Goal: Navigation & Orientation: Find specific page/section

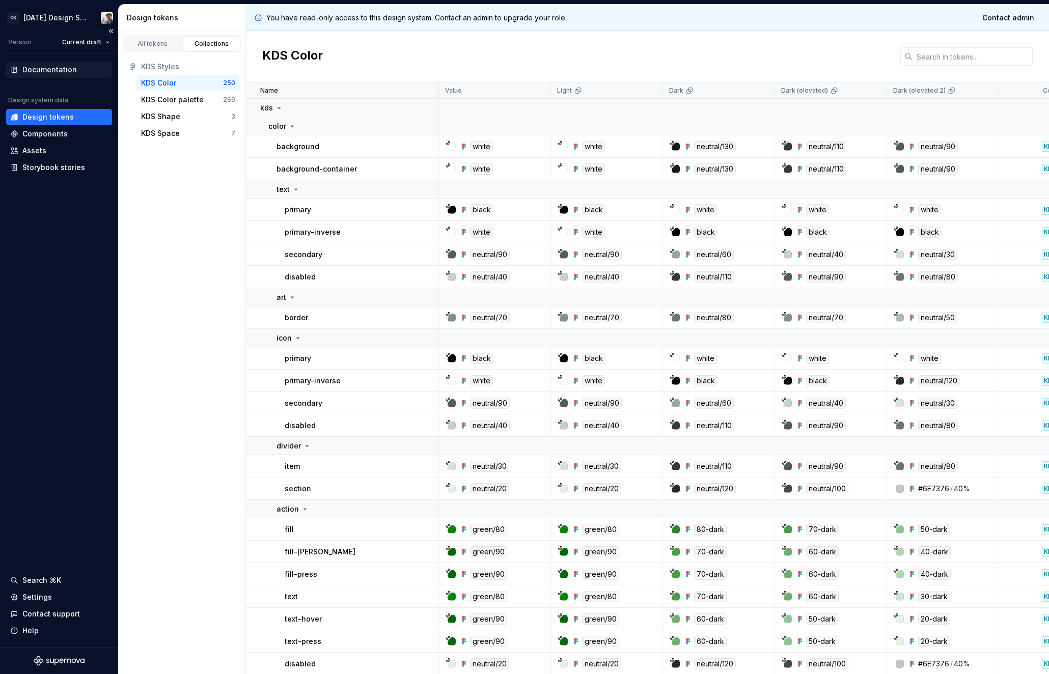
click at [50, 64] on div "Documentation" at bounding box center [59, 70] width 106 height 16
click at [59, 602] on div "Settings" at bounding box center [59, 597] width 106 height 16
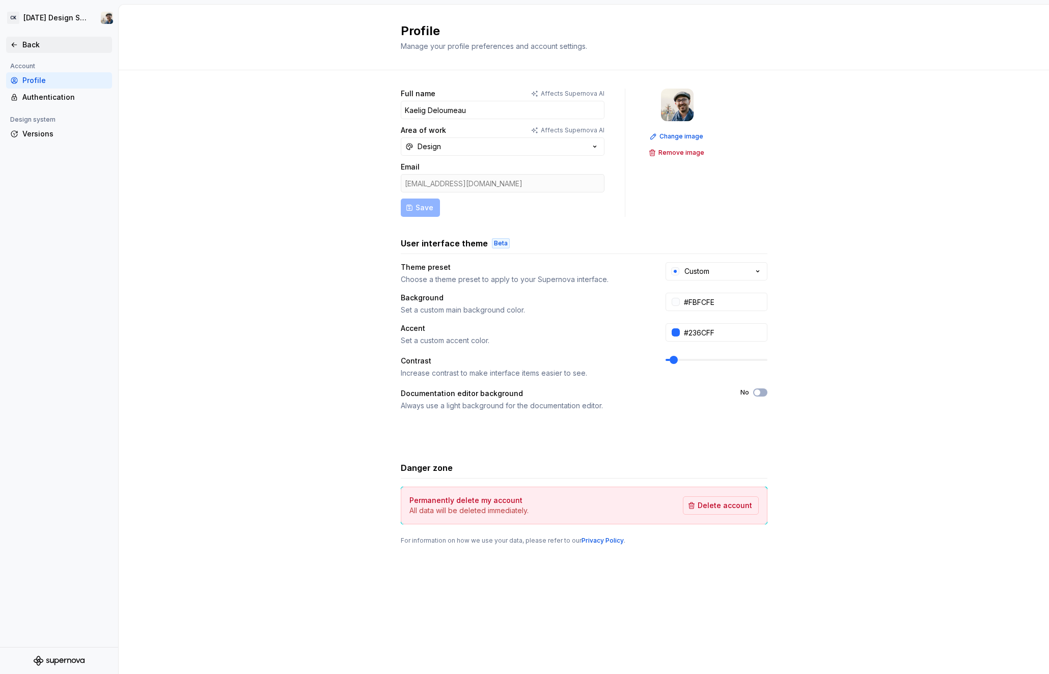
click at [23, 46] on div "Back" at bounding box center [65, 45] width 86 height 10
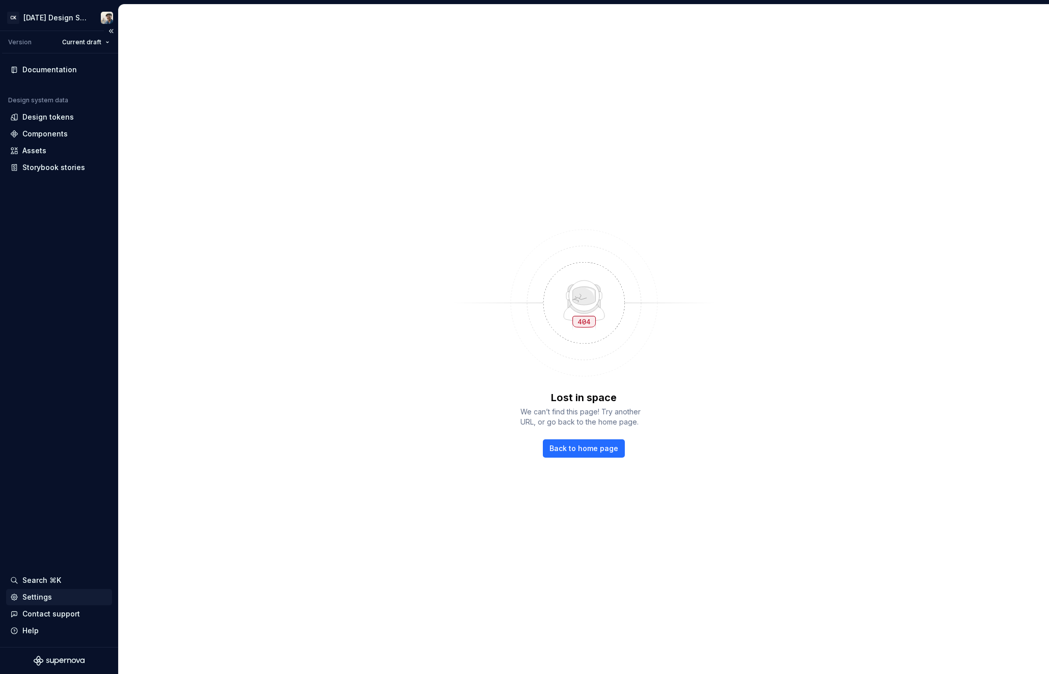
click at [56, 593] on div "Settings" at bounding box center [59, 597] width 98 height 10
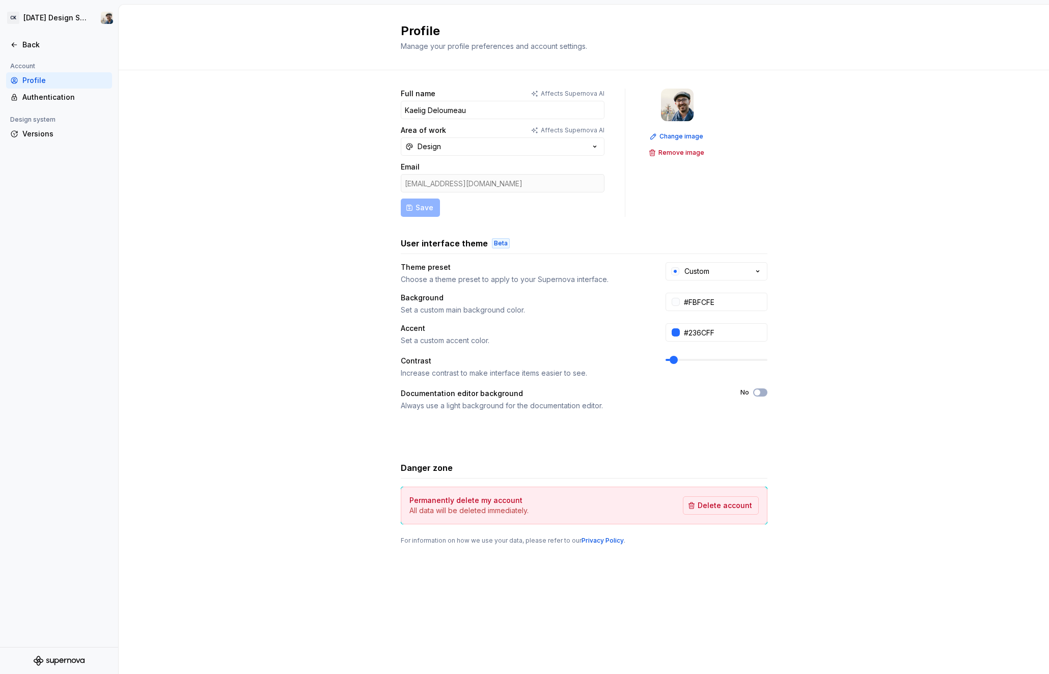
click at [292, 368] on div "Full name Affects Supernova AI Kaelig Deloumeau Area of work Affects Supernova …" at bounding box center [584, 326] width 930 height 513
click at [486, 151] on button "Design" at bounding box center [503, 147] width 204 height 18
click at [319, 137] on div "Full name Affects Supernova AI Kaelig Deloumeau Area of work Affects Supernova …" at bounding box center [584, 326] width 930 height 513
click at [53, 50] on div "Back" at bounding box center [59, 45] width 106 height 16
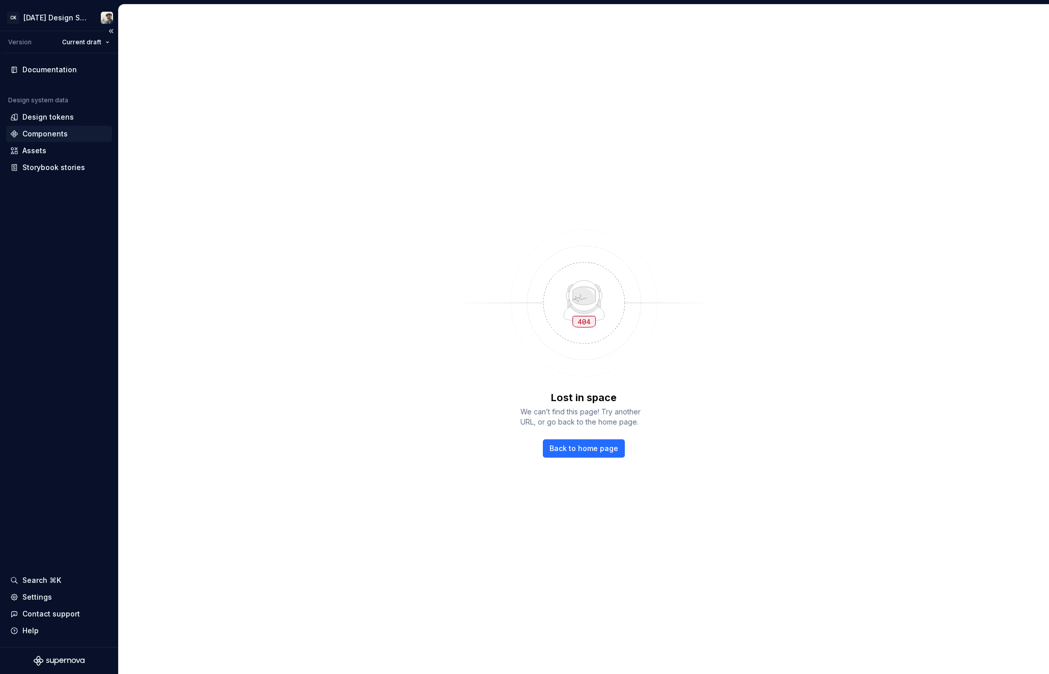
click at [53, 132] on div "Components" at bounding box center [44, 134] width 45 height 10
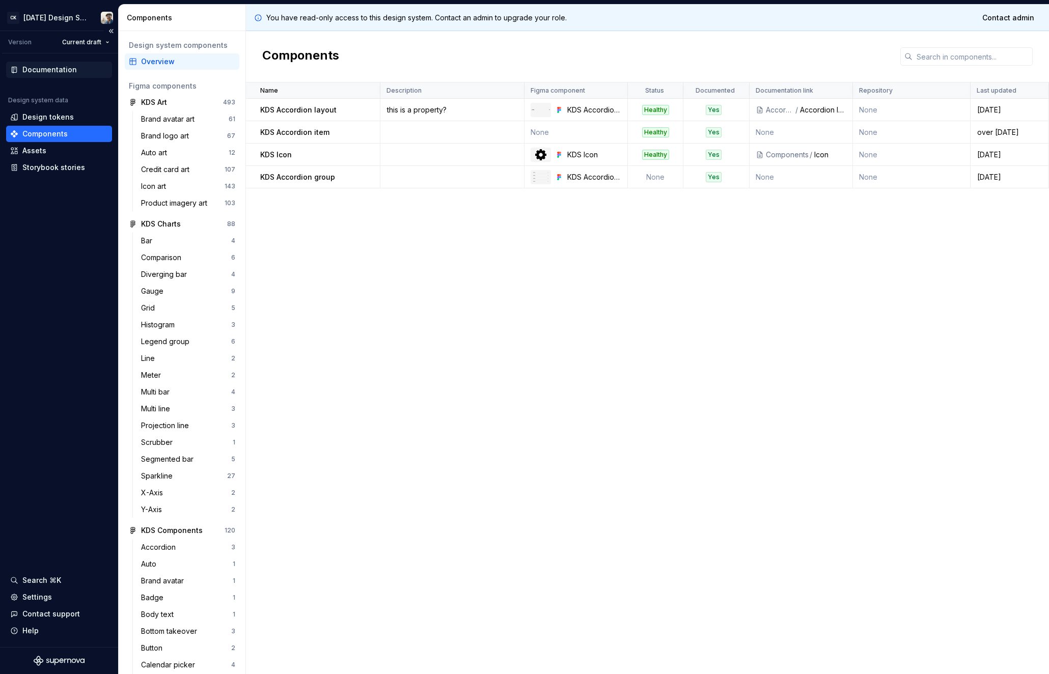
click at [48, 73] on div "Documentation" at bounding box center [49, 70] width 54 height 10
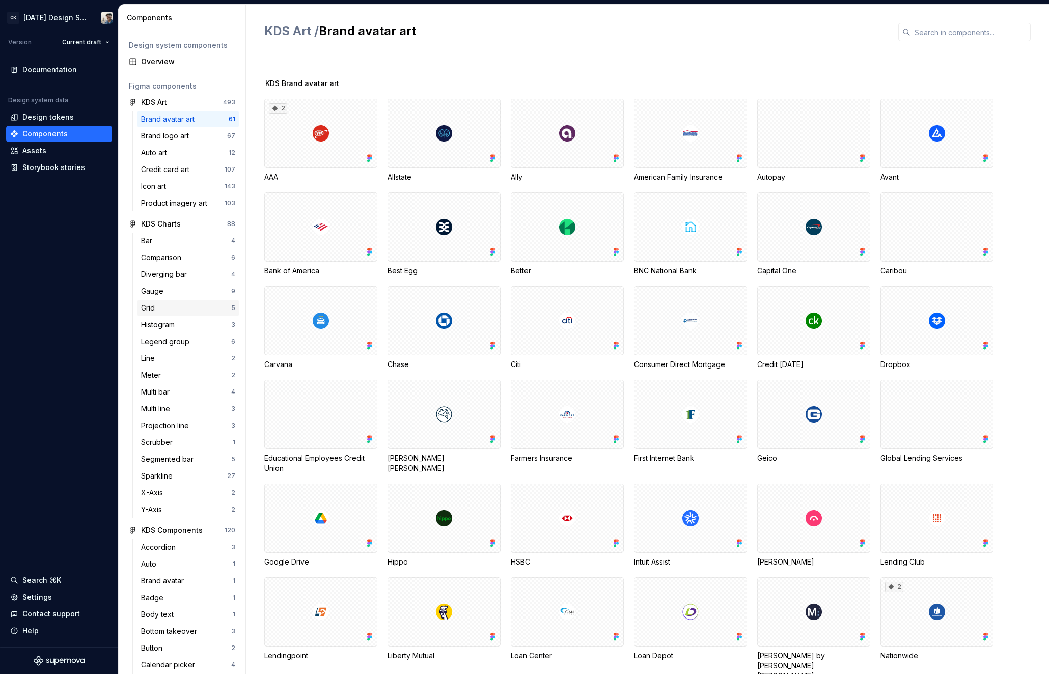
click at [164, 311] on div "Grid" at bounding box center [186, 308] width 90 height 10
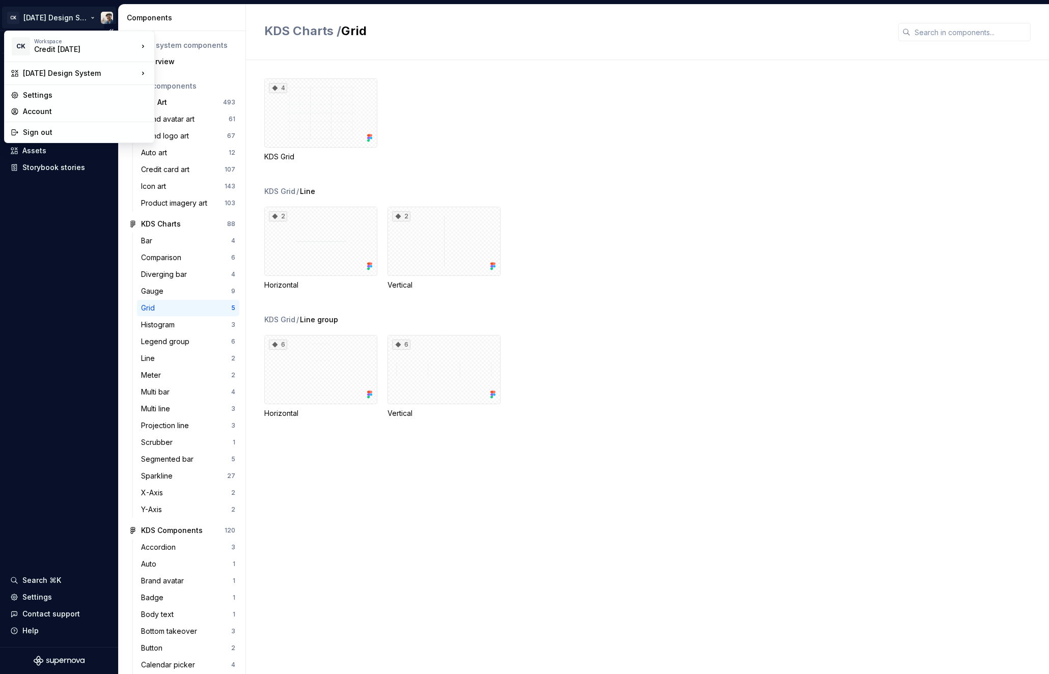
click at [102, 16] on html "CK [DATE] Design System Version Current draft Documentation Design system data …" at bounding box center [524, 337] width 1049 height 674
click at [81, 92] on div "Settings" at bounding box center [85, 95] width 125 height 10
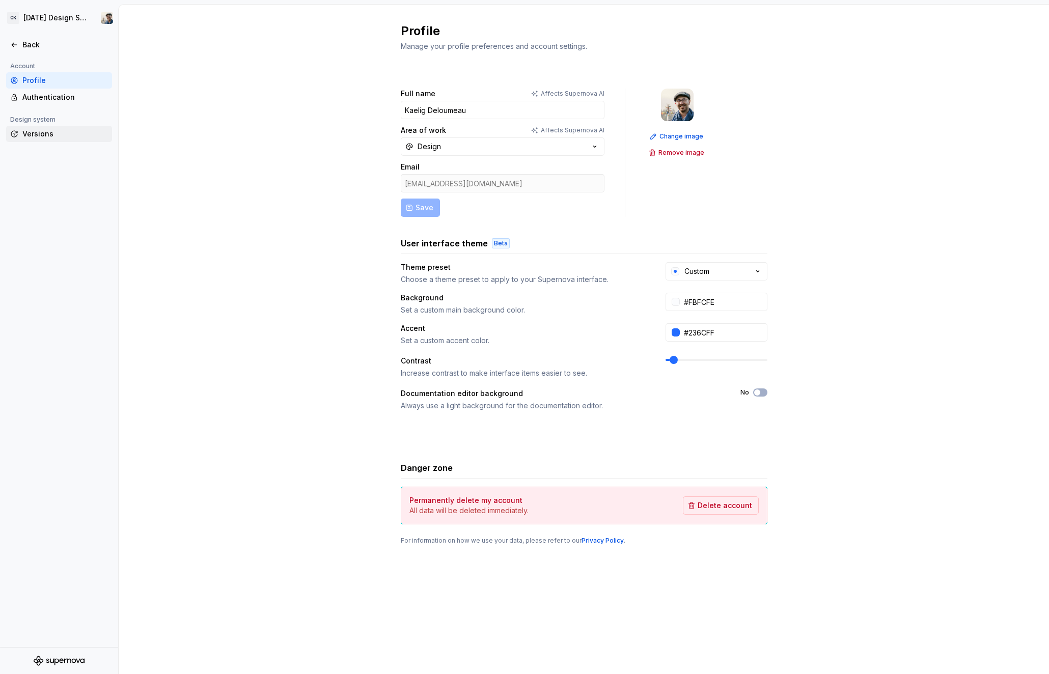
click at [65, 127] on div "Versions" at bounding box center [59, 134] width 106 height 16
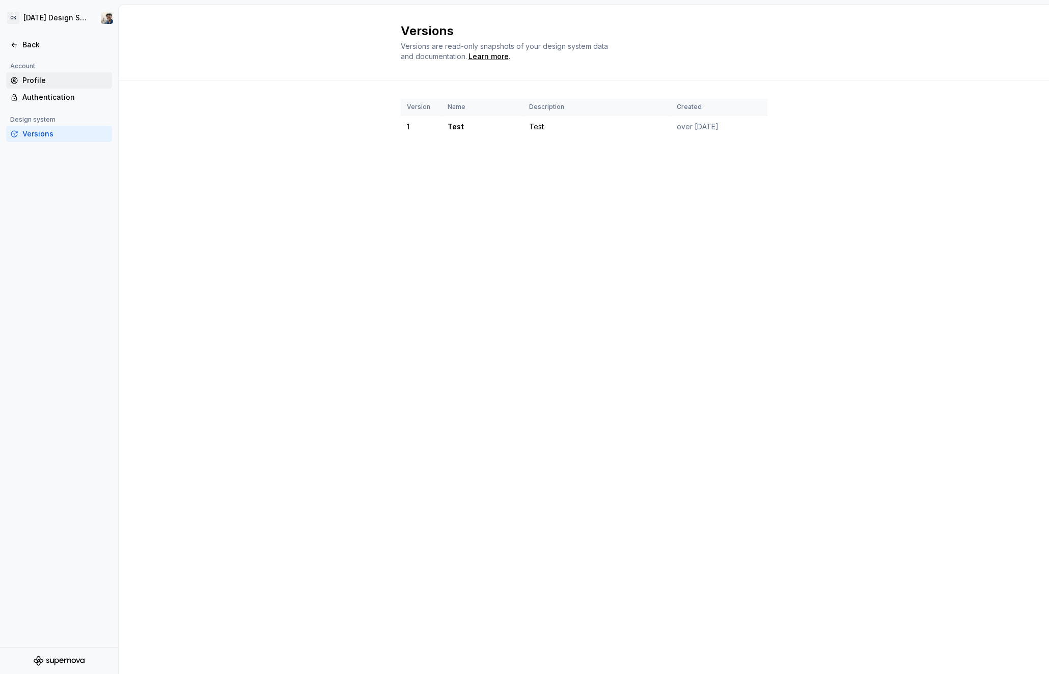
click at [64, 84] on div "Profile" at bounding box center [65, 80] width 86 height 10
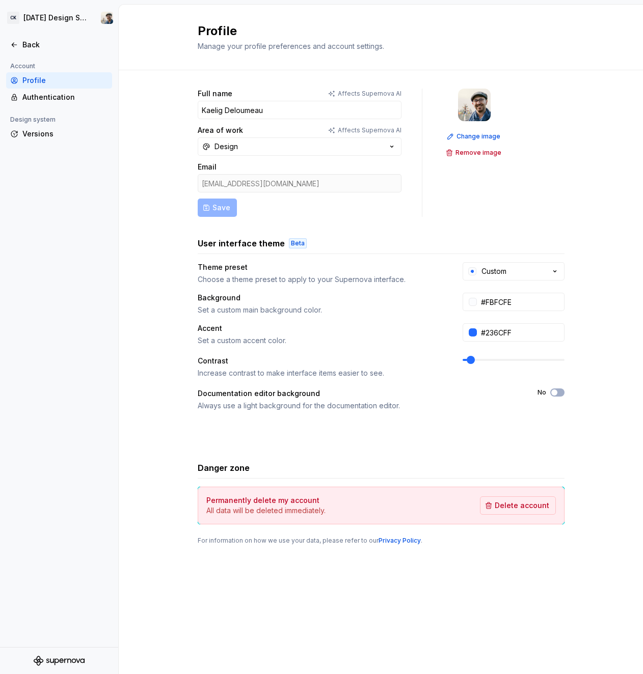
click at [582, 441] on div "Full name Affects Supernova AI Kaelig Deloumeau Area of work Affects Supernova …" at bounding box center [381, 326] width 524 height 513
click at [51, 42] on div "Back" at bounding box center [65, 45] width 86 height 10
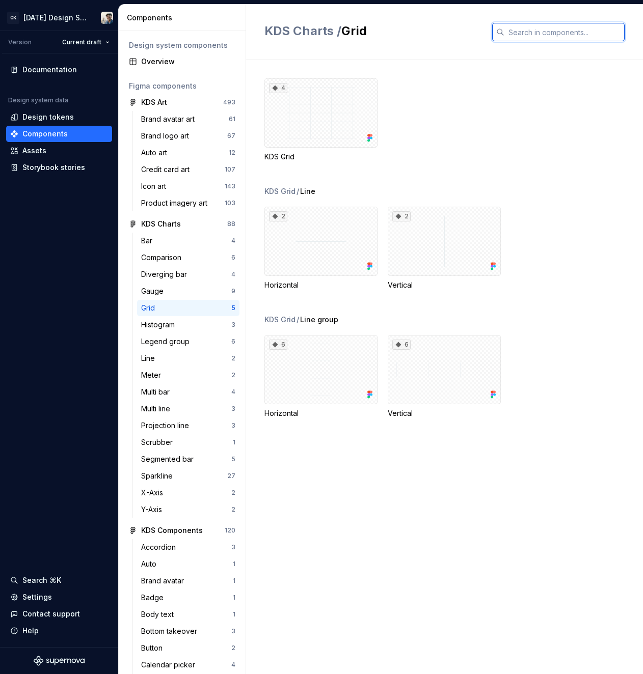
click at [559, 36] on input "text" at bounding box center [564, 32] width 120 height 18
click at [464, 33] on div "KDS Charts / Grid" at bounding box center [444, 32] width 360 height 18
